Goal: Check status: Check status

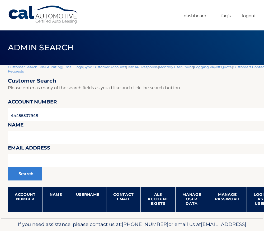
click at [24, 117] on input "44455537948" at bounding box center [156, 114] width 296 height 13
paste input "9318"
type input "44455931848"
click at [28, 175] on button "Search" at bounding box center [25, 173] width 34 height 13
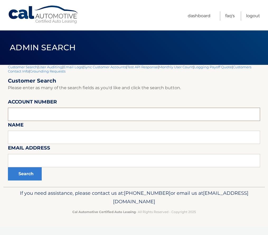
click at [26, 115] on input "text" at bounding box center [134, 114] width 253 height 13
paste input "44455931848"
type input "44455931848"
click at [20, 176] on button "Search" at bounding box center [25, 173] width 34 height 13
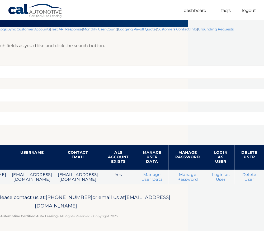
scroll to position [43, 100]
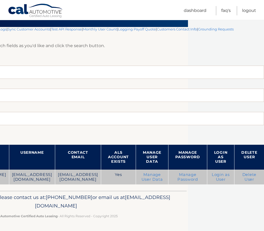
click at [227, 172] on link "Login as User" at bounding box center [221, 177] width 18 height 10
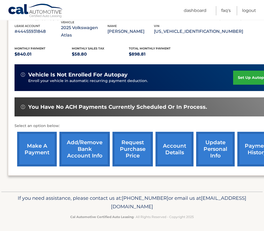
scroll to position [97, 0]
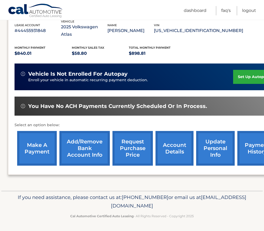
click at [167, 148] on link "account details" at bounding box center [175, 148] width 38 height 35
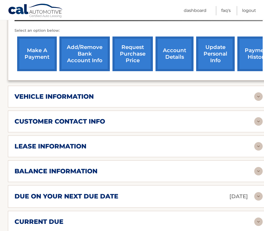
scroll to position [212, 0]
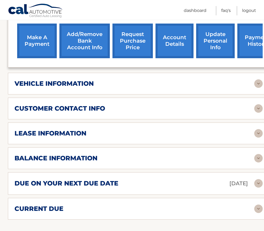
click at [87, 187] on h2 "due on your next due date" at bounding box center [67, 183] width 104 height 8
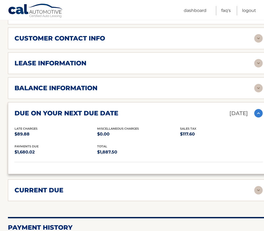
scroll to position [291, 0]
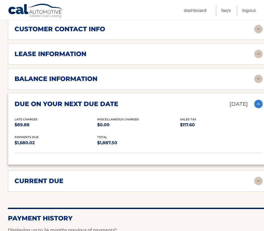
click at [74, 181] on div "current due" at bounding box center [135, 181] width 240 height 8
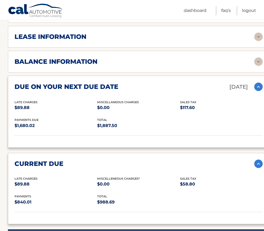
scroll to position [317, 0]
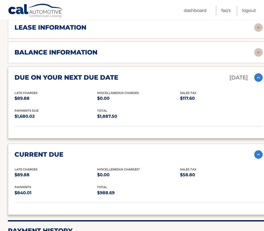
click at [120, 55] on div "balance information" at bounding box center [135, 52] width 240 height 8
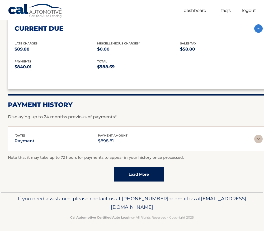
scroll to position [508, 0]
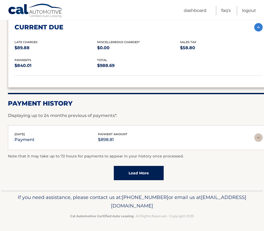
click at [142, 173] on link "Load More" at bounding box center [139, 173] width 50 height 14
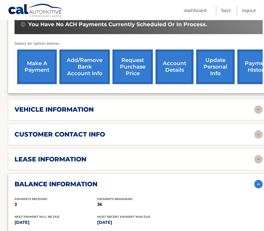
scroll to position [138, 0]
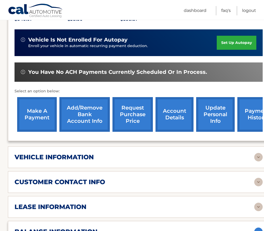
click at [81, 208] on h2 "lease information" at bounding box center [51, 207] width 72 height 8
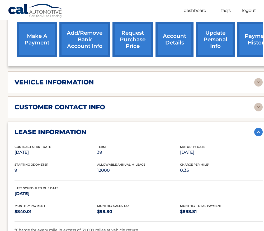
scroll to position [244, 0]
